Goal: Book appointment/travel/reservation

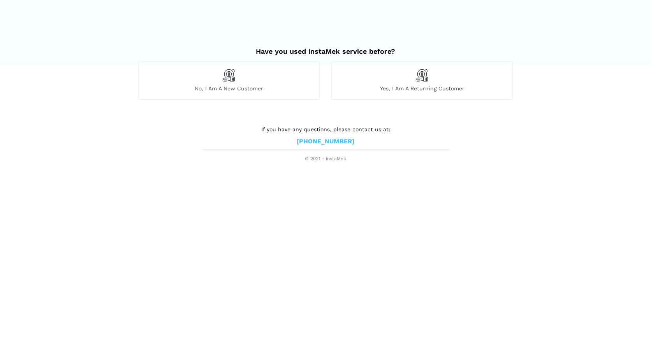
click at [239, 75] on div "No, I am a new customer" at bounding box center [228, 80] width 181 height 38
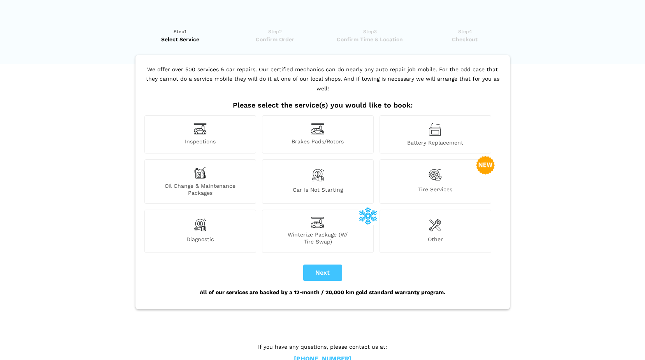
click at [200, 138] on span "Inspections" at bounding box center [200, 142] width 111 height 8
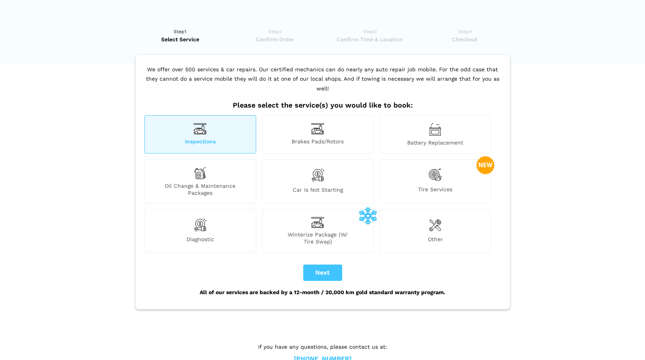
click at [204, 217] on img at bounding box center [199, 225] width 13 height 16
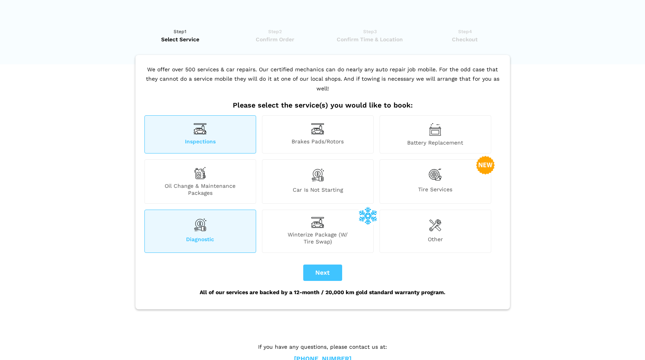
click at [214, 218] on div "Diagnostic" at bounding box center [200, 230] width 112 height 43
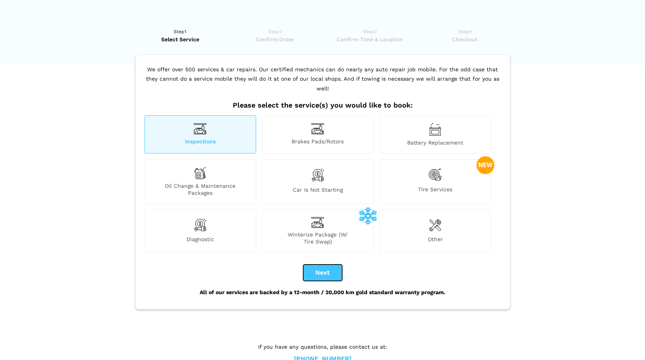
click at [317, 265] on button "Next" at bounding box center [322, 272] width 39 height 16
checkbox input "true"
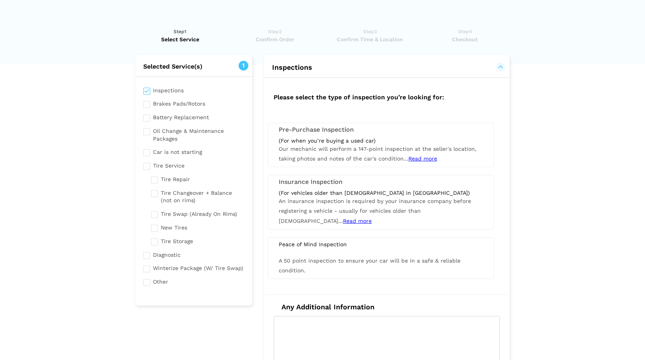
click at [147, 254] on input "checkbox" at bounding box center [194, 254] width 102 height 10
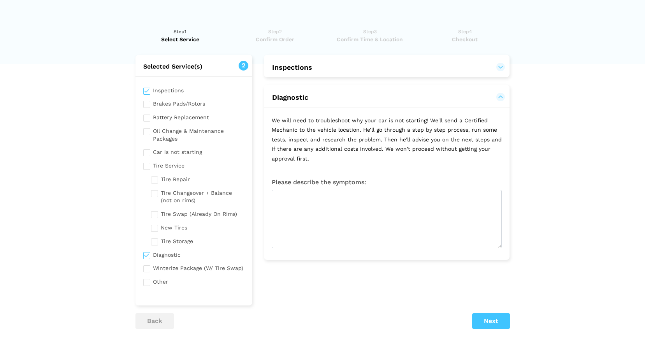
click at [147, 256] on input "checkbox" at bounding box center [194, 254] width 102 height 10
checkbox input "false"
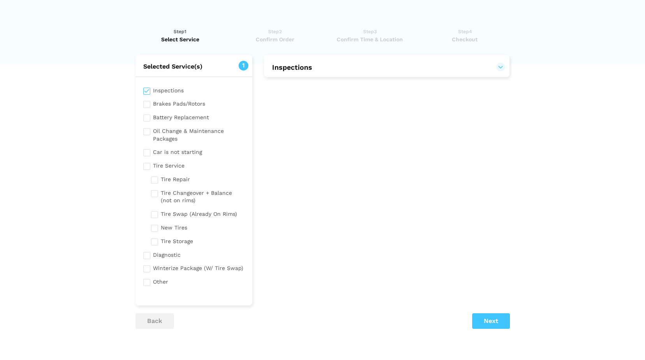
click at [146, 90] on input "checkbox" at bounding box center [194, 90] width 102 height 10
checkbox input "true"
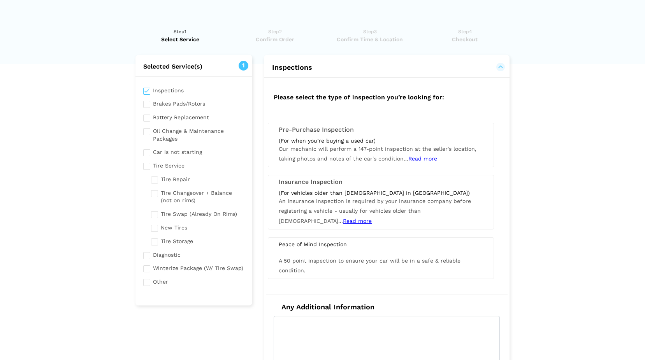
click at [421, 160] on span "Read more" at bounding box center [422, 158] width 29 height 6
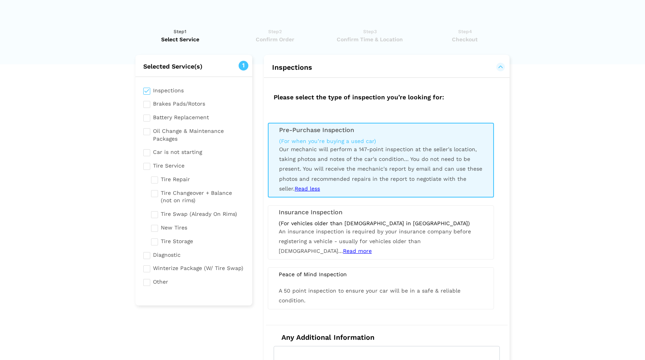
click at [323, 287] on span "A 50 point inspection to ensure your car will be in a safe & reliable condition." at bounding box center [370, 295] width 182 height 16
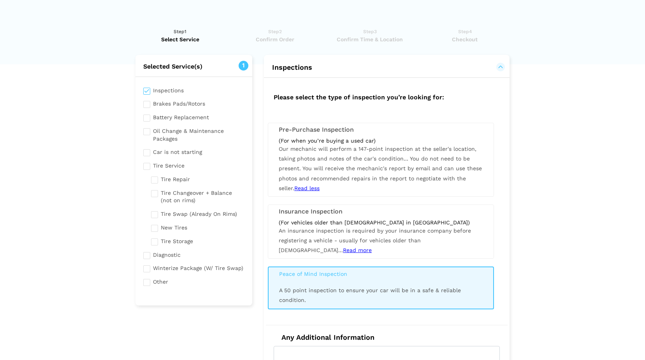
click at [356, 170] on span "You do not need to be present. You will receive the mechanic's report by email …" at bounding box center [380, 173] width 203 height 36
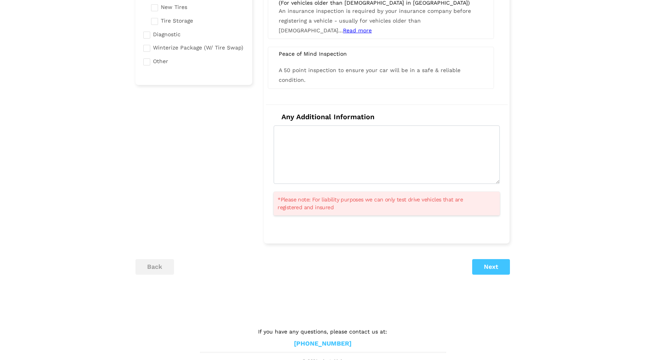
scroll to position [225, 0]
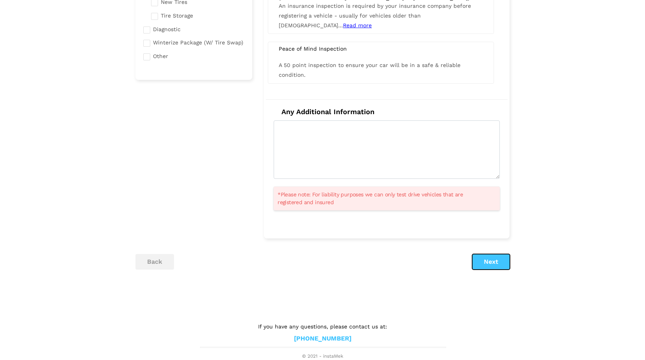
click at [486, 262] on button "Next" at bounding box center [491, 262] width 38 height 16
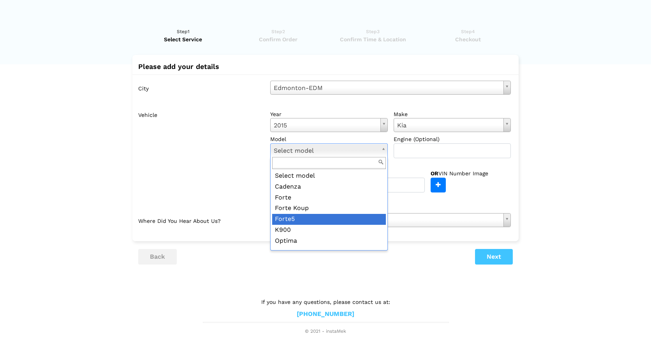
scroll to position [39, 0]
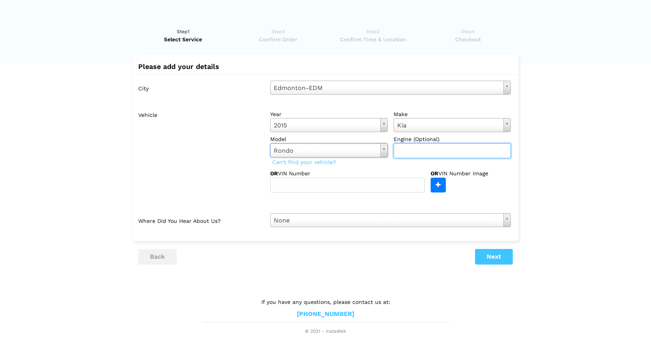
click at [409, 150] on input "text" at bounding box center [452, 150] width 118 height 15
type input "2.0"
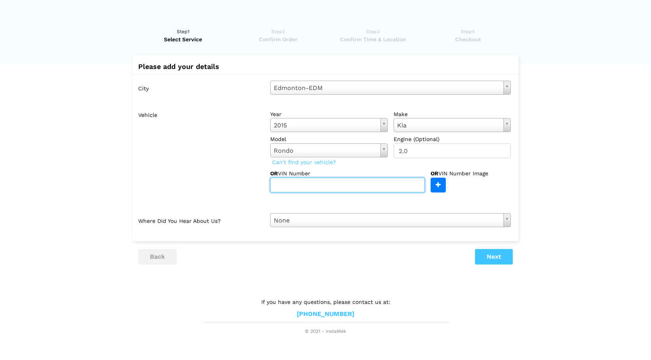
click at [368, 185] on input "text" at bounding box center [347, 184] width 154 height 15
drag, startPoint x: 344, startPoint y: 184, endPoint x: 321, endPoint y: 185, distance: 22.6
click at [321, 185] on input "text" at bounding box center [347, 184] width 154 height 15
